Goal: Find specific page/section: Find specific page/section

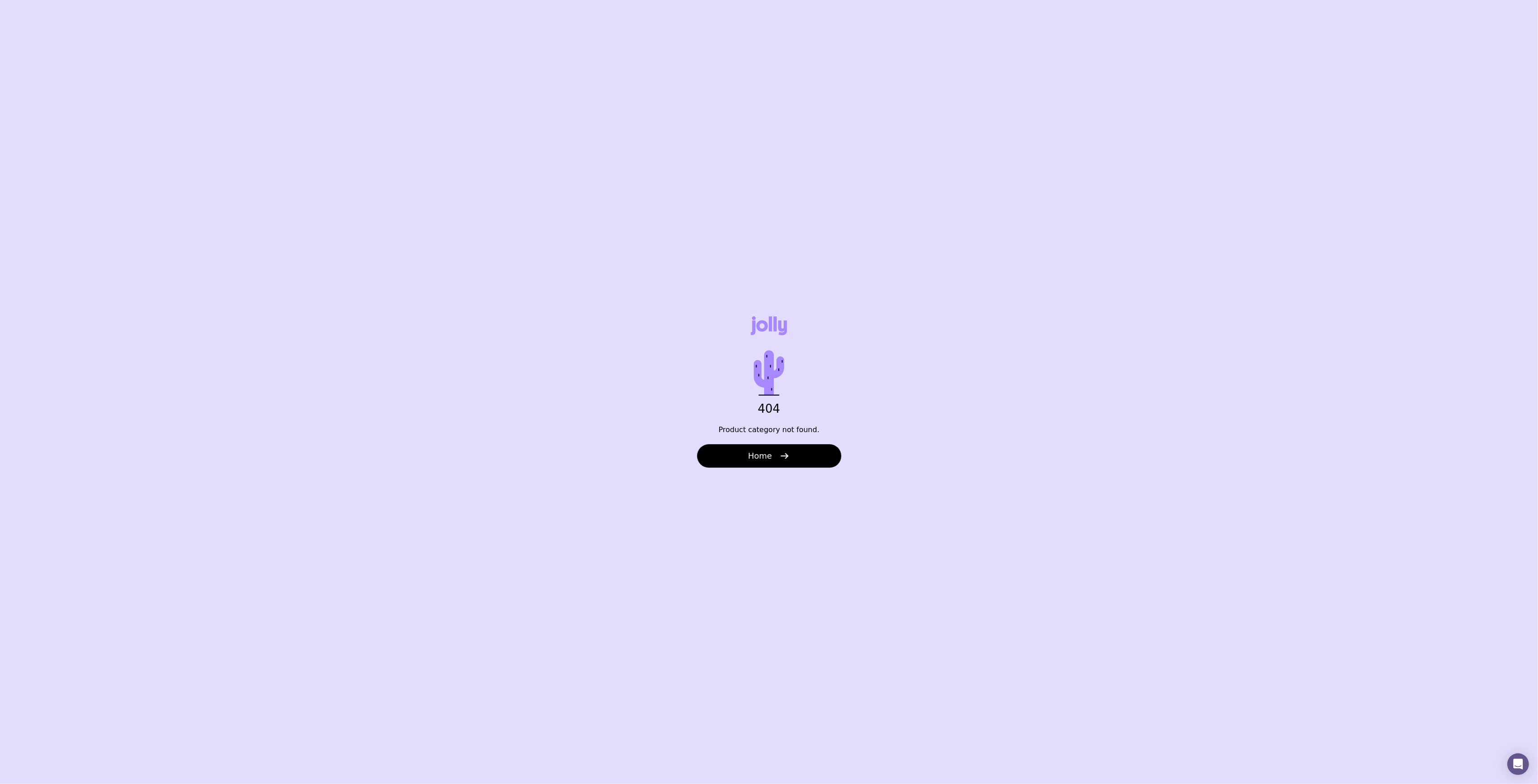
click at [406, 109] on div "404 Product category not found. Home" at bounding box center [769, 392] width 1538 height 784
